Goal: Task Accomplishment & Management: Manage account settings

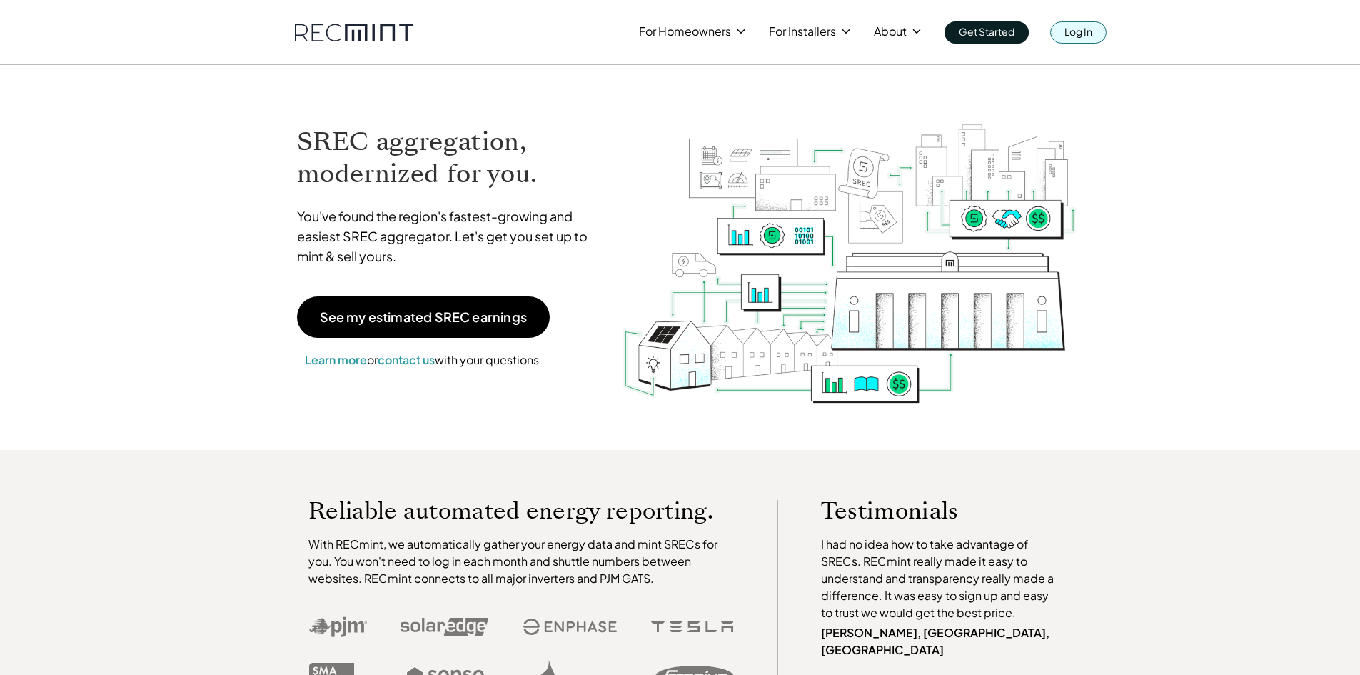
click at [1073, 26] on p "Log In" at bounding box center [1079, 31] width 28 height 20
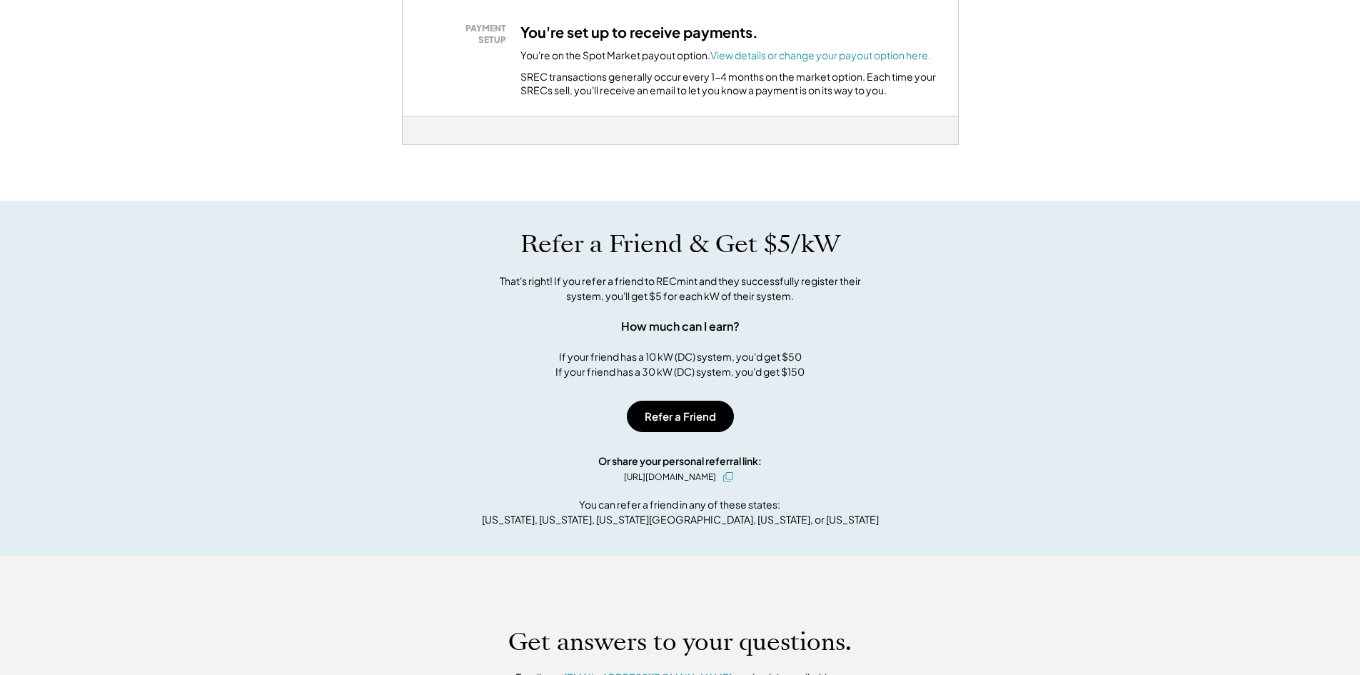
scroll to position [786, 0]
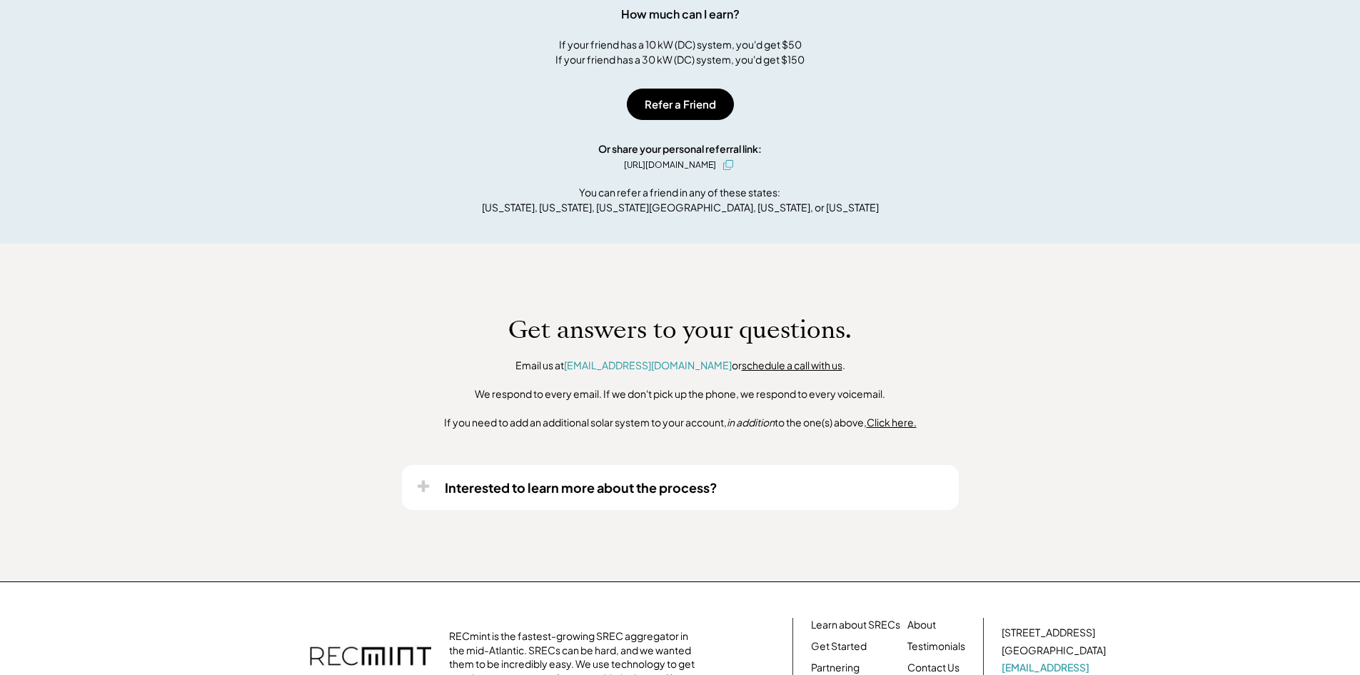
click at [578, 488] on div "Interested to learn more about the process?" at bounding box center [581, 487] width 273 height 16
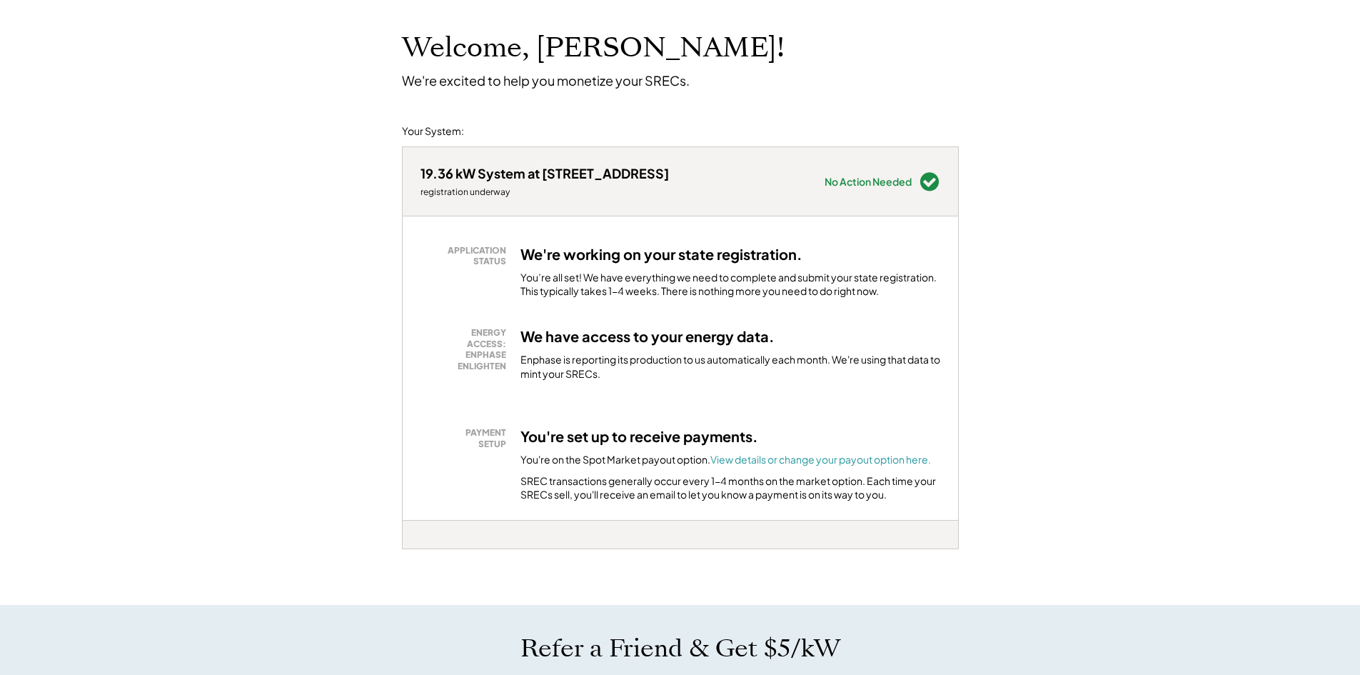
scroll to position [0, 0]
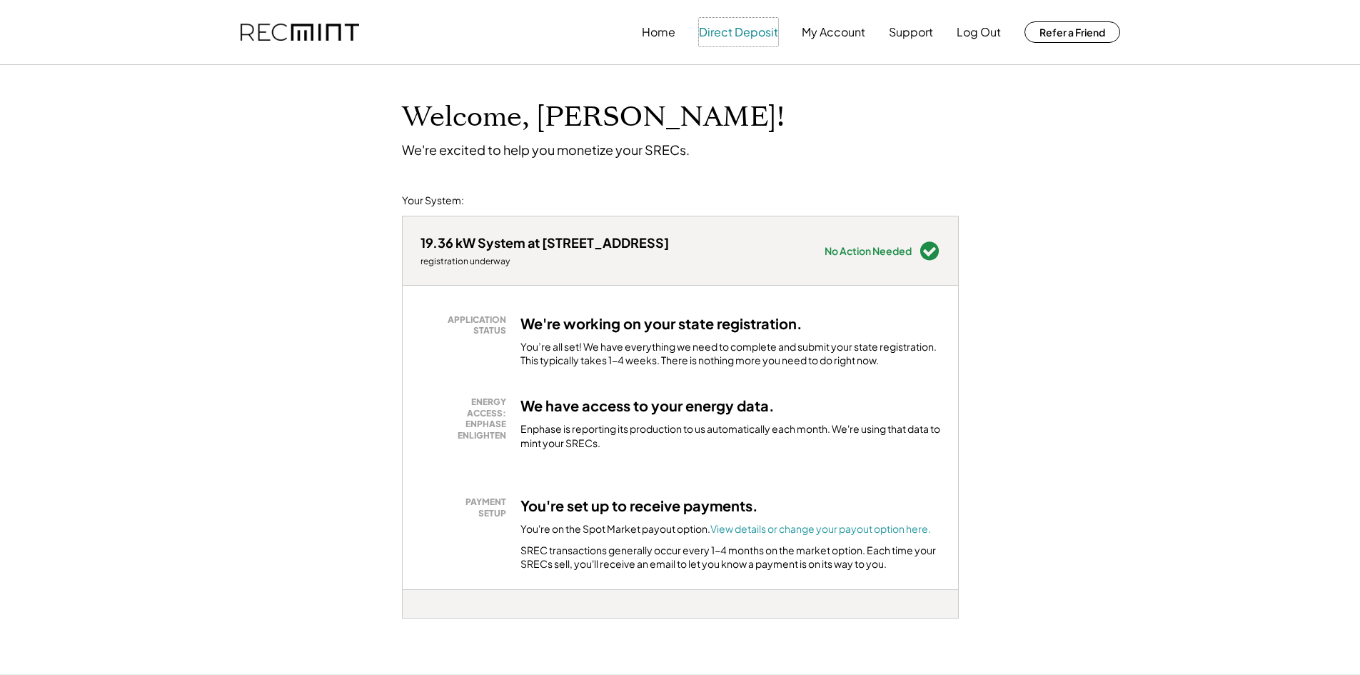
click at [721, 34] on button "Direct Deposit" at bounding box center [738, 32] width 79 height 29
